Goal: Navigation & Orientation: Understand site structure

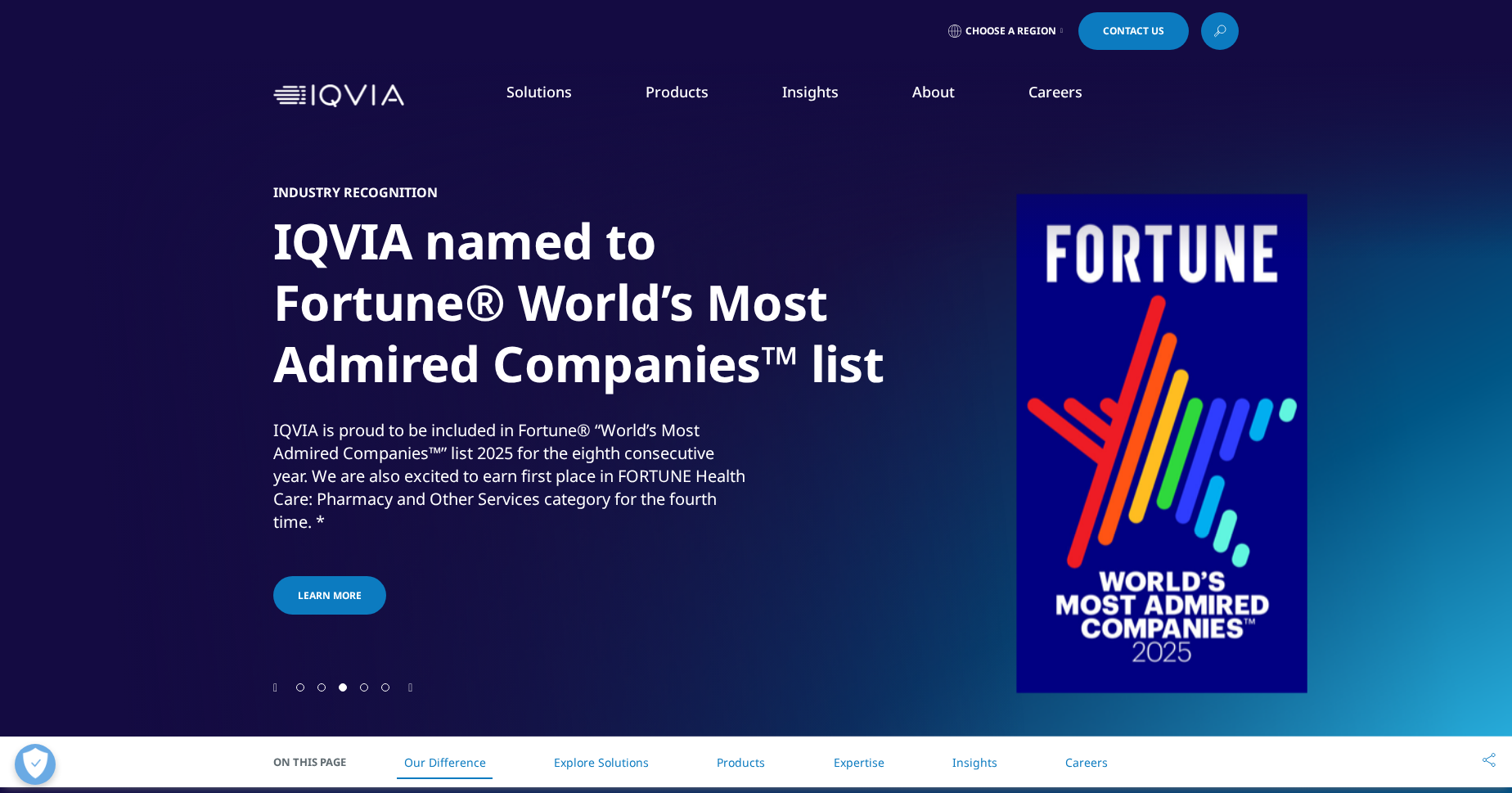
click at [1310, 59] on div "Solutions quick find a capability Clear Search Loading SOLUTIONS Research & Dev…" at bounding box center [756, 96] width 1512 height 77
